Goal: Navigation & Orientation: Find specific page/section

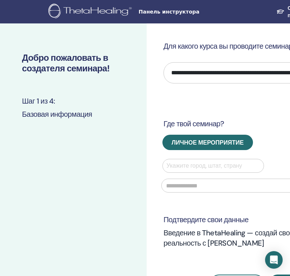
click at [73, 10] on img at bounding box center [91, 12] width 86 height 16
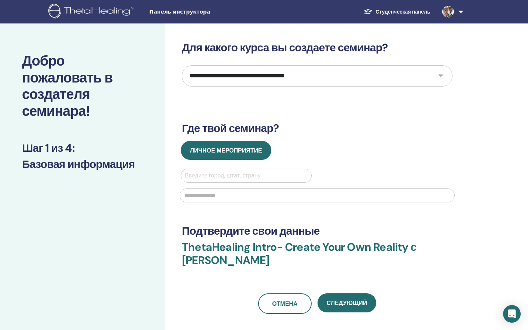
click at [111, 15] on img at bounding box center [92, 12] width 88 height 16
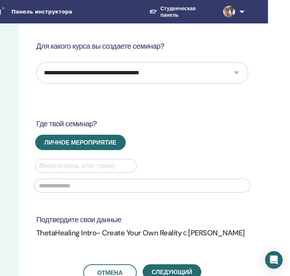
scroll to position [0, 128]
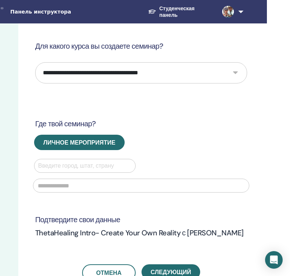
click at [244, 13] on link at bounding box center [230, 11] width 29 height 23
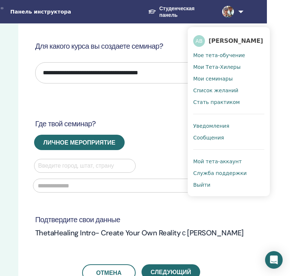
click at [216, 79] on span "Мои семинары" at bounding box center [213, 78] width 40 height 7
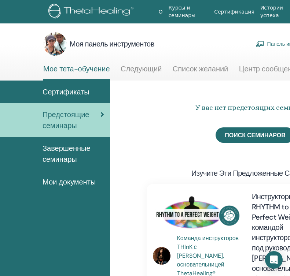
click at [60, 180] on font "Мои документы" at bounding box center [69, 182] width 53 height 10
click at [63, 184] on font "Мои документы" at bounding box center [69, 182] width 53 height 10
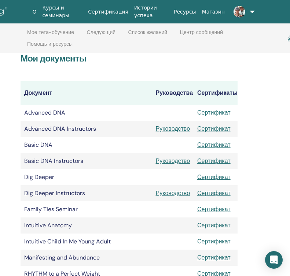
scroll to position [0, 126]
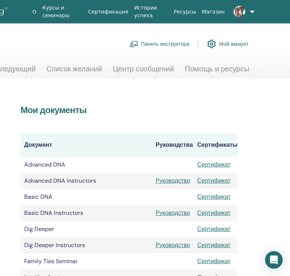
click at [169, 44] on link "Панель инструктора" at bounding box center [159, 44] width 60 height 16
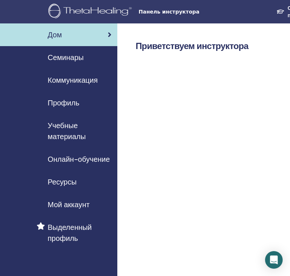
click at [71, 59] on font "Семинары" at bounding box center [66, 58] width 36 height 10
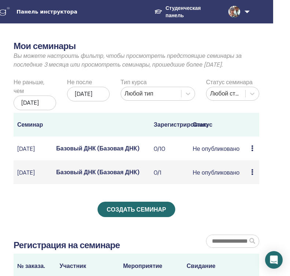
scroll to position [0, 157]
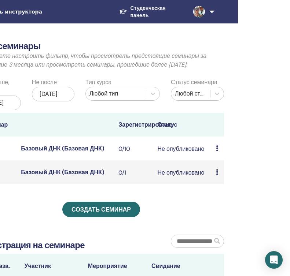
click at [213, 10] on link at bounding box center [201, 11] width 29 height 23
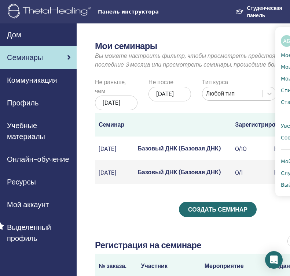
scroll to position [0, 0]
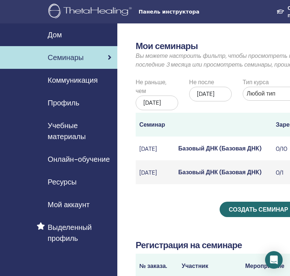
click at [72, 208] on font "Мой аккаунт" at bounding box center [69, 205] width 42 height 10
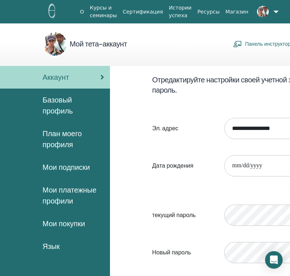
click at [61, 104] on font "Базовый профиль" at bounding box center [58, 105] width 30 height 21
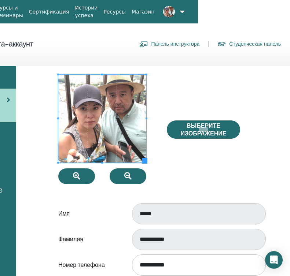
scroll to position [0, 95]
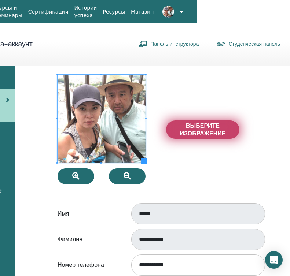
click at [184, 130] on span "Выберите изображение" at bounding box center [202, 129] width 55 height 15
click at [198, 130] on input "Выберите изображение" at bounding box center [203, 129] width 10 height 5
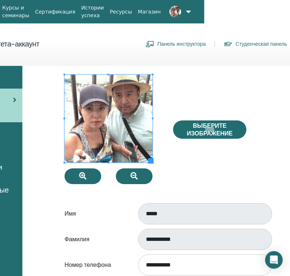
scroll to position [0, 0]
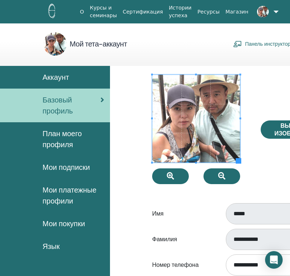
click at [105, 16] on link "Курсы и семинары" at bounding box center [103, 11] width 33 height 21
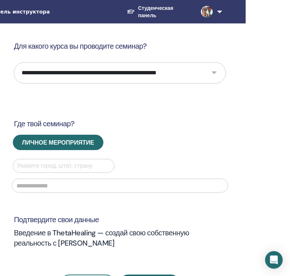
scroll to position [0, 150]
click at [210, 14] on img at bounding box center [206, 12] width 12 height 12
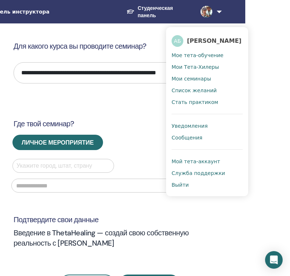
click at [190, 139] on font "Сообщения" at bounding box center [186, 138] width 31 height 6
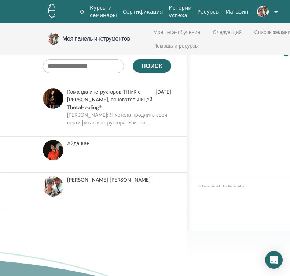
scroll to position [63, 0]
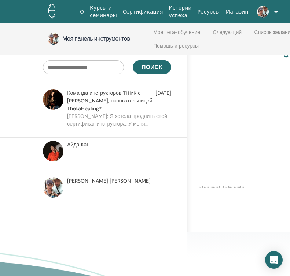
click at [103, 100] on font "Команда инструкторов THInK с [PERSON_NAME]," at bounding box center [103, 97] width 73 height 14
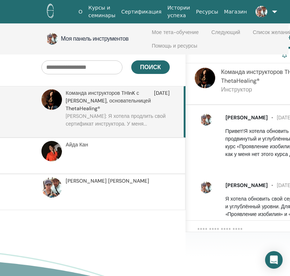
scroll to position [63, 0]
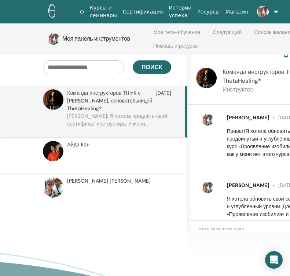
click at [82, 42] on font "Моя панель инструментов" at bounding box center [96, 39] width 68 height 8
click at [56, 40] on img at bounding box center [54, 39] width 12 height 12
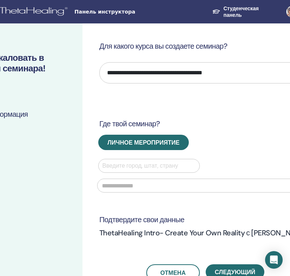
scroll to position [0, 66]
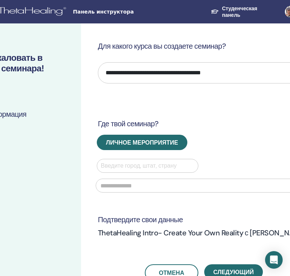
click at [94, 15] on span "Панель инструктора" at bounding box center [128, 12] width 110 height 8
click at [49, 12] on img at bounding box center [26, 12] width 86 height 16
